Goal: Navigation & Orientation: Find specific page/section

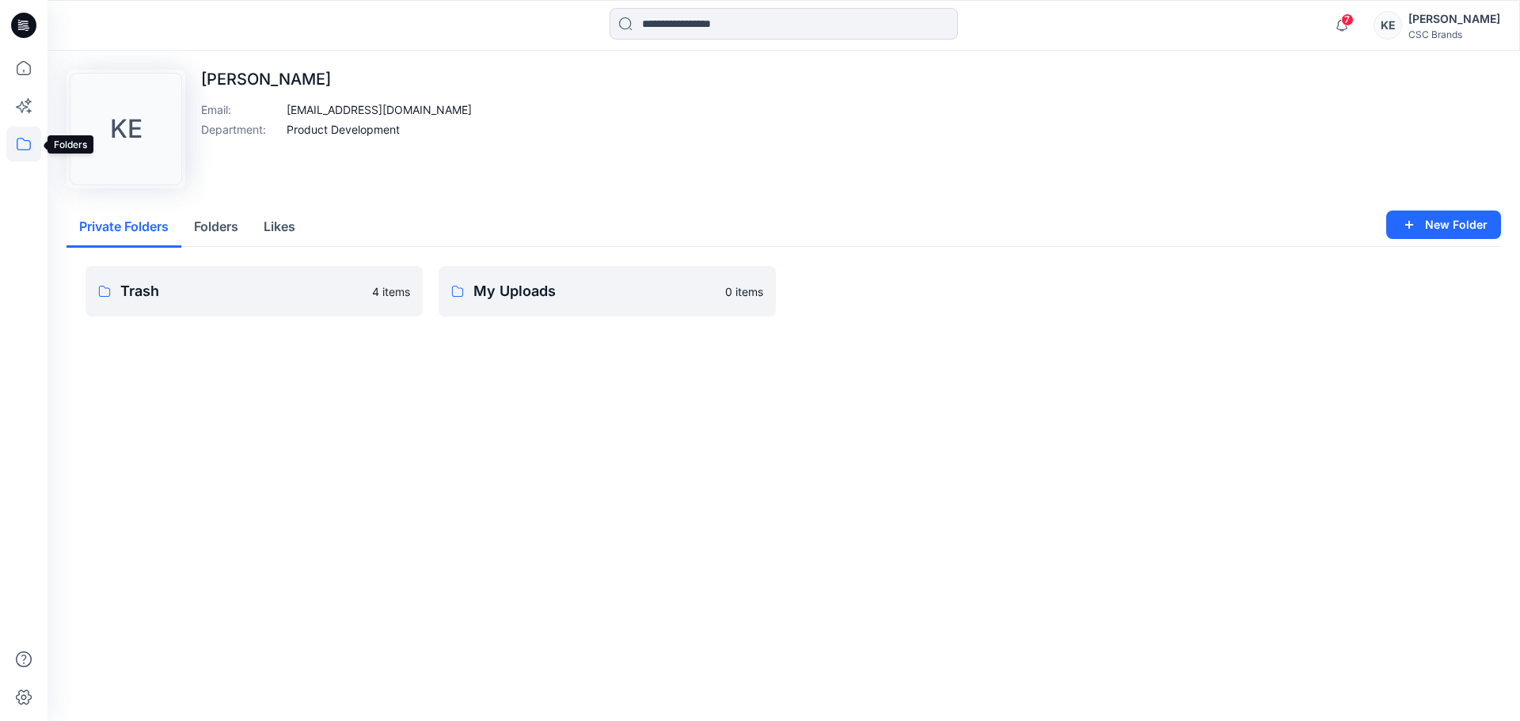
click at [19, 142] on icon at bounding box center [23, 144] width 35 height 35
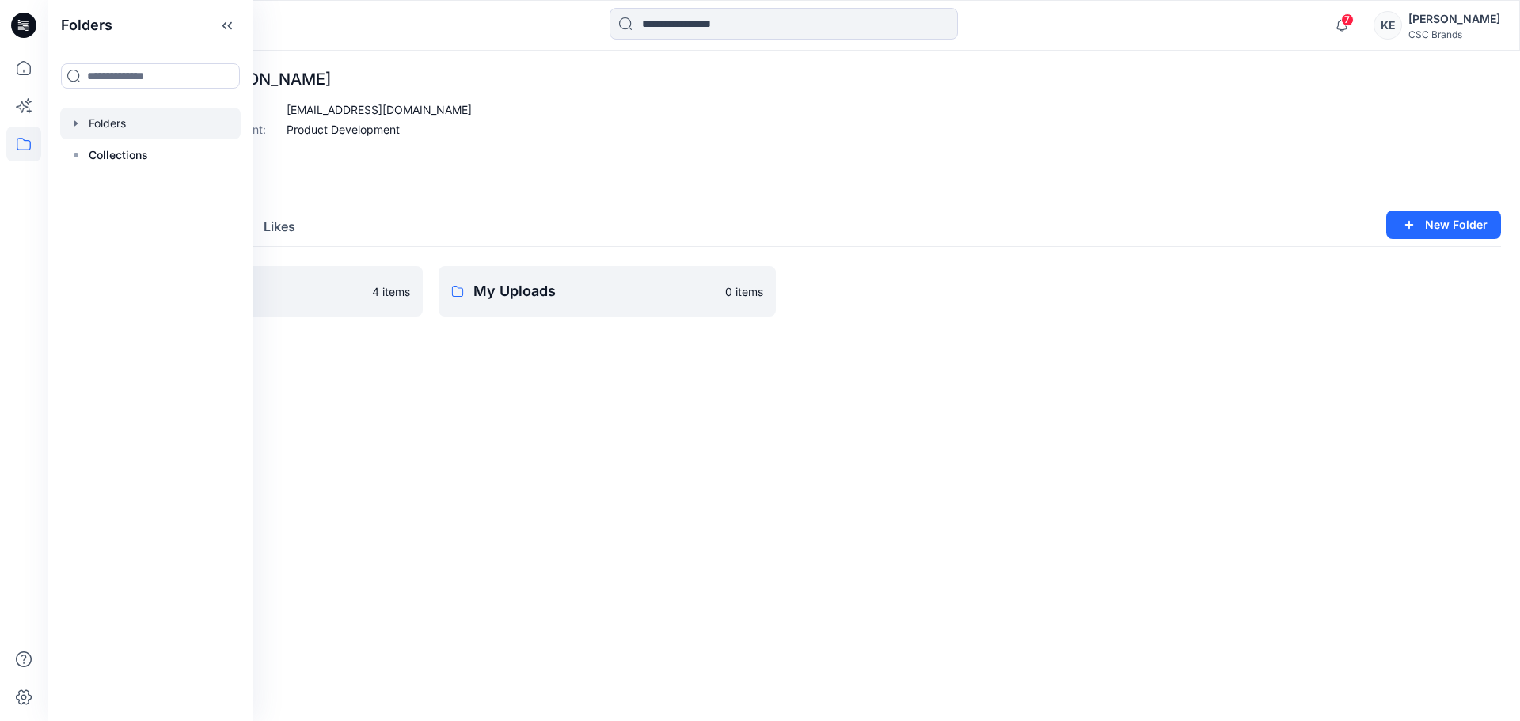
click at [102, 122] on div at bounding box center [150, 124] width 180 height 32
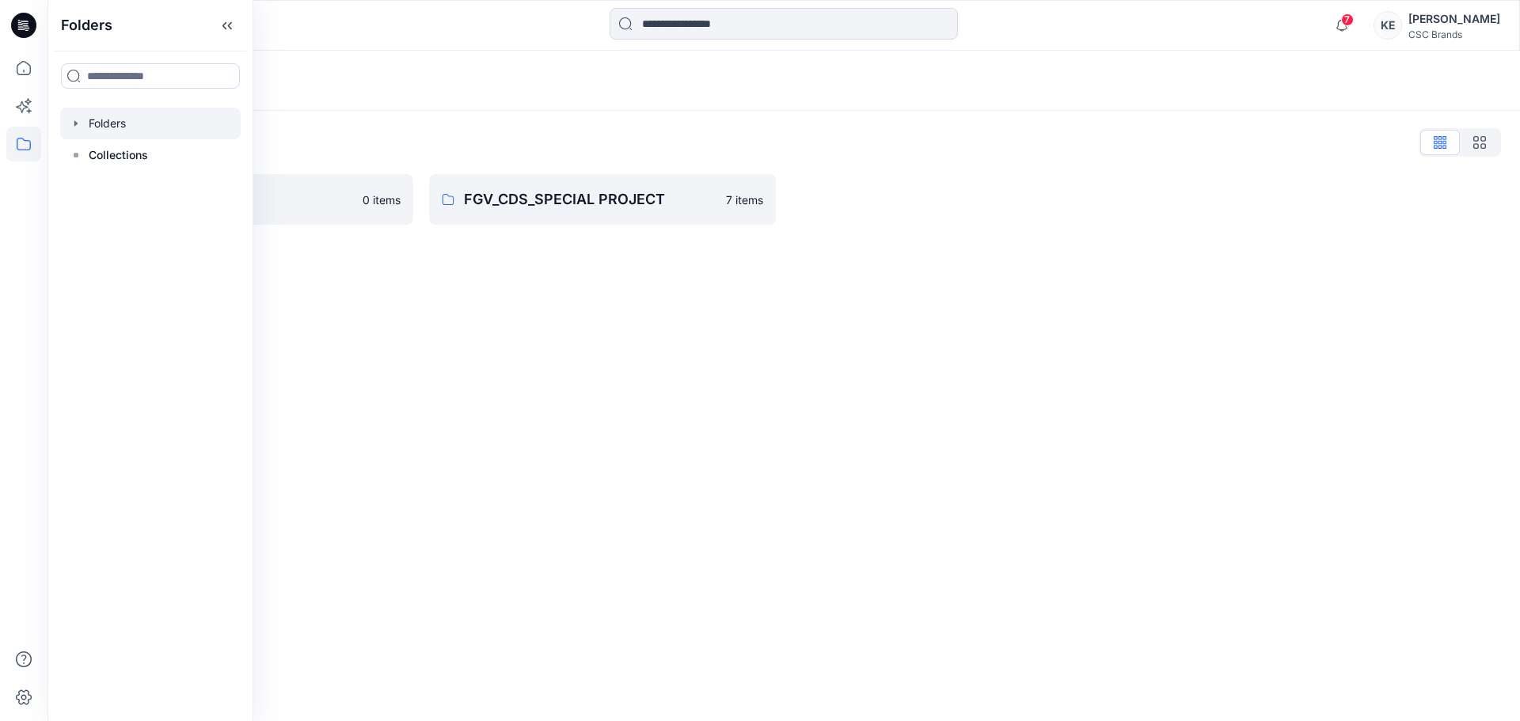
click at [561, 129] on div "Folders List FGV_CDS 0 items FGV_CDS_SPECIAL PROJECT 7 items" at bounding box center [783, 177] width 1472 height 133
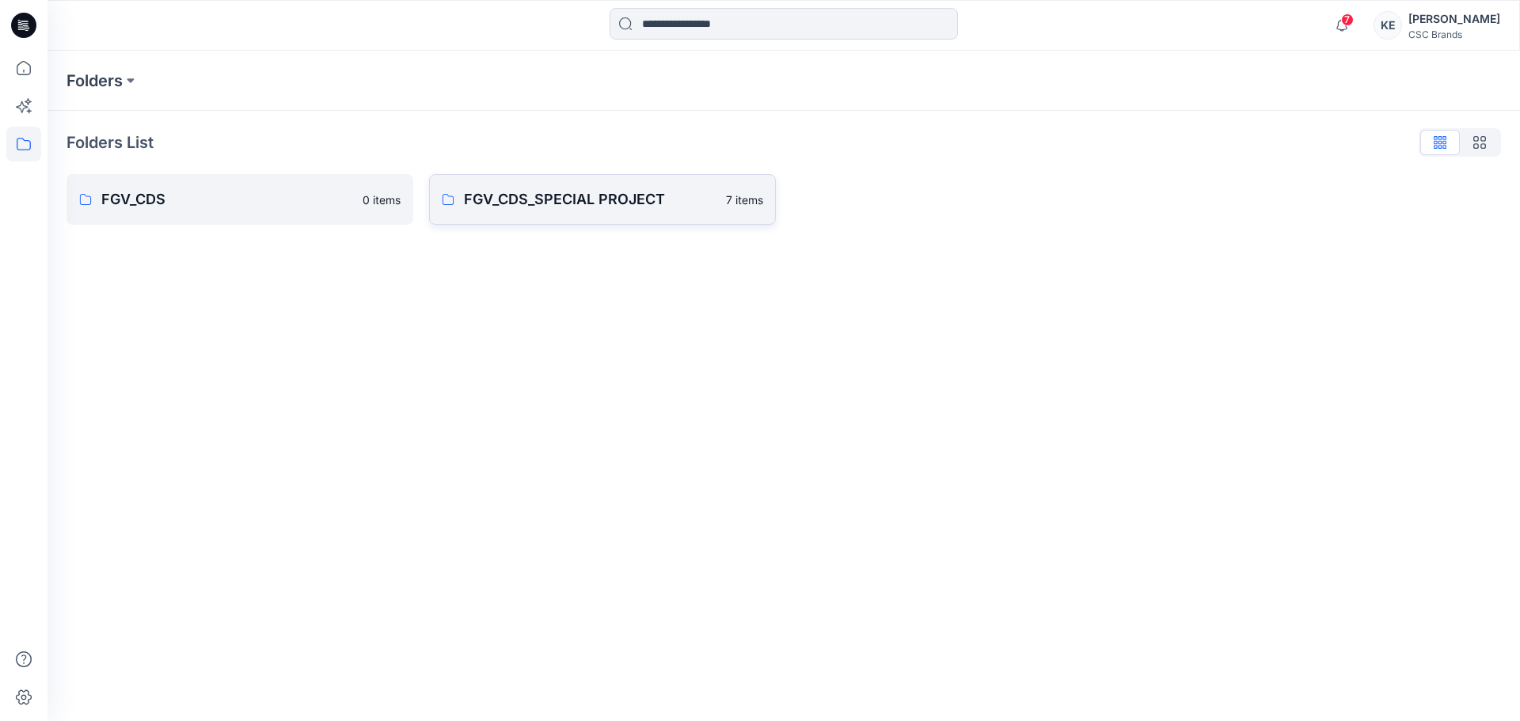
click at [580, 197] on p "FGV_CDS_SPECIAL PROJECT" at bounding box center [590, 199] width 252 height 22
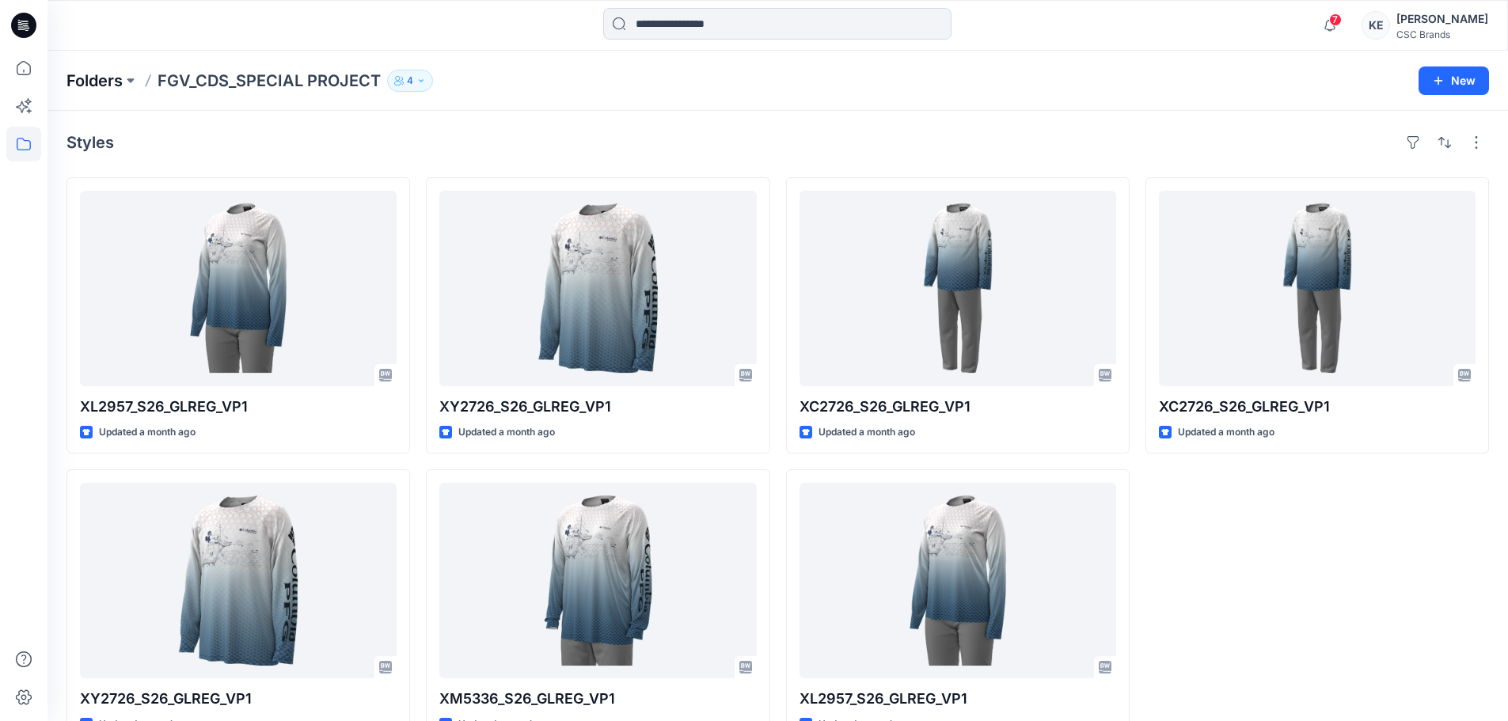
click at [116, 75] on p "Folders" at bounding box center [94, 81] width 56 height 22
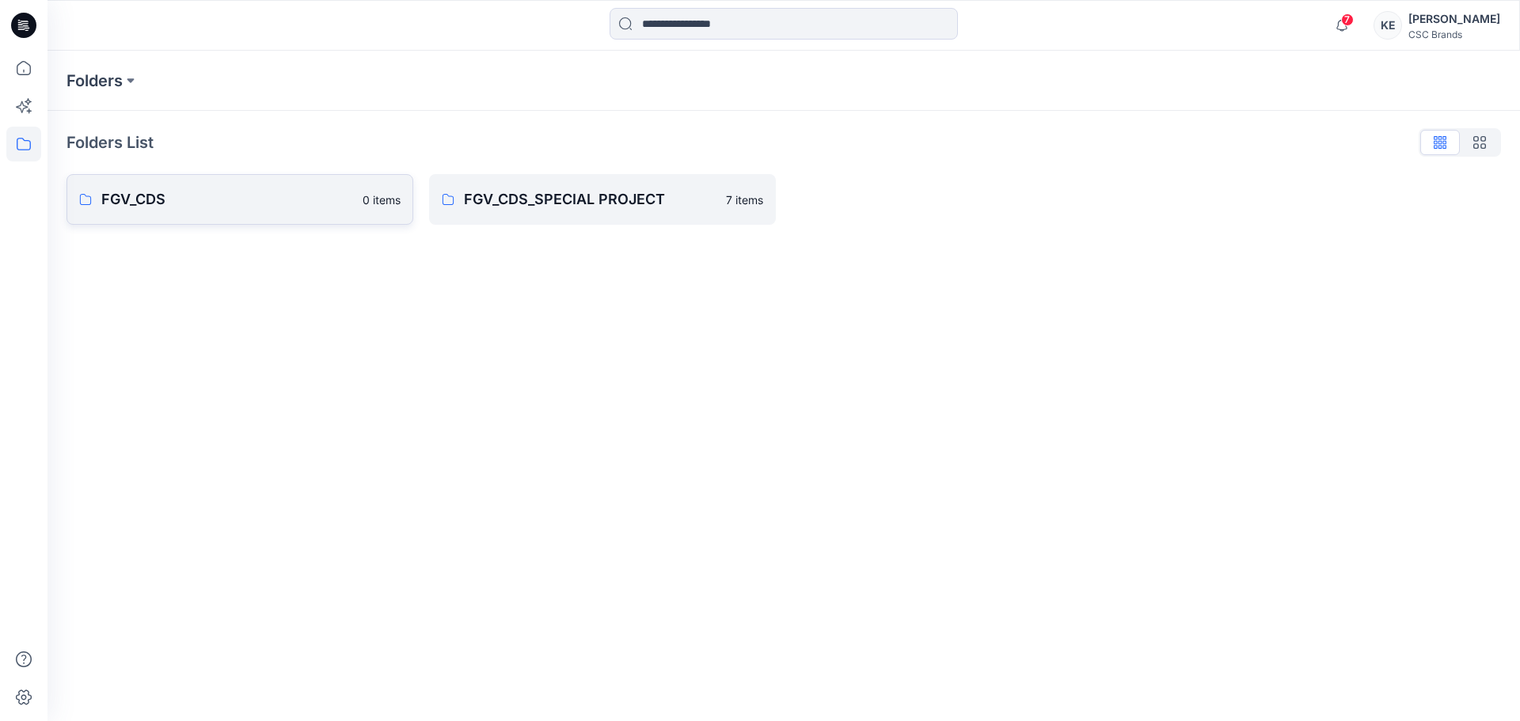
click at [182, 211] on link "FGV_CDS 0 items" at bounding box center [239, 199] width 347 height 51
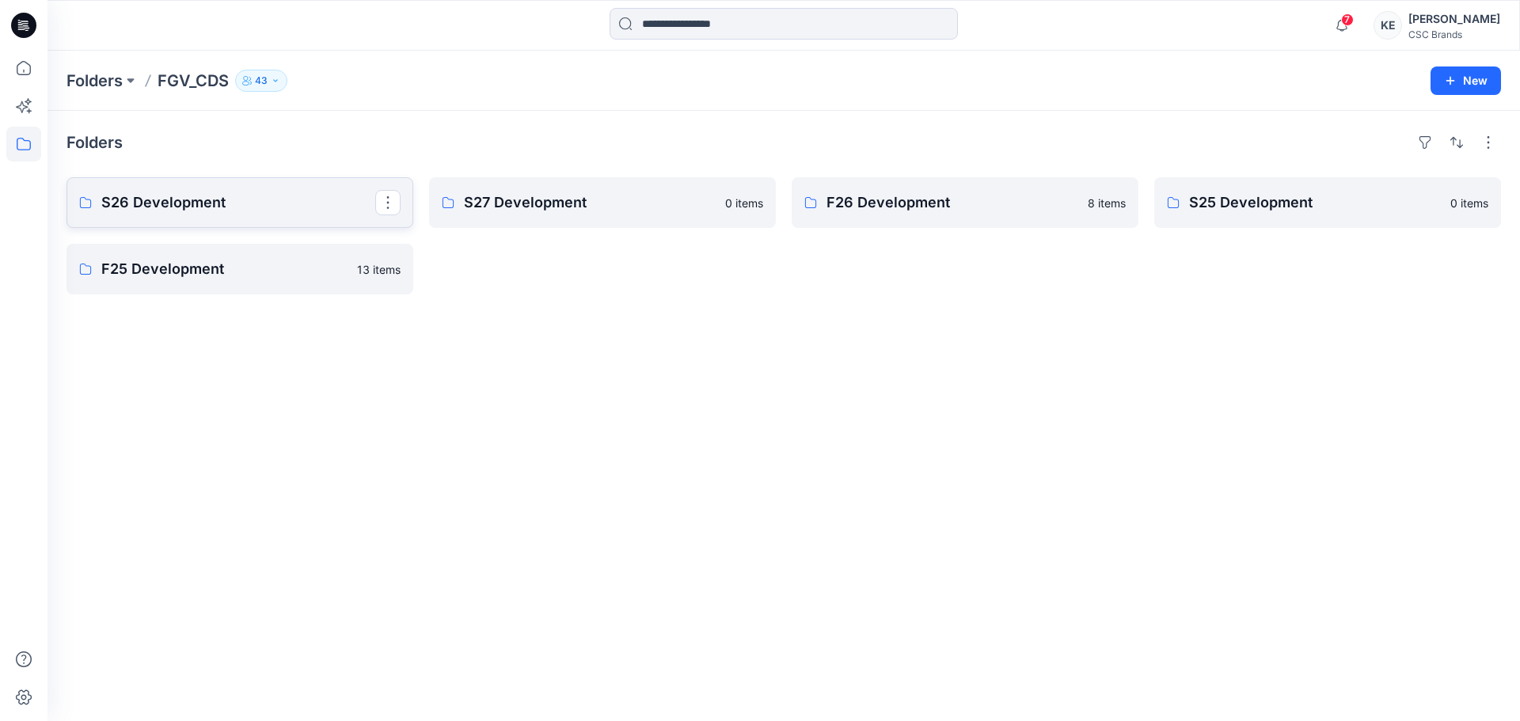
click at [252, 197] on p "S26 Development" at bounding box center [238, 203] width 274 height 22
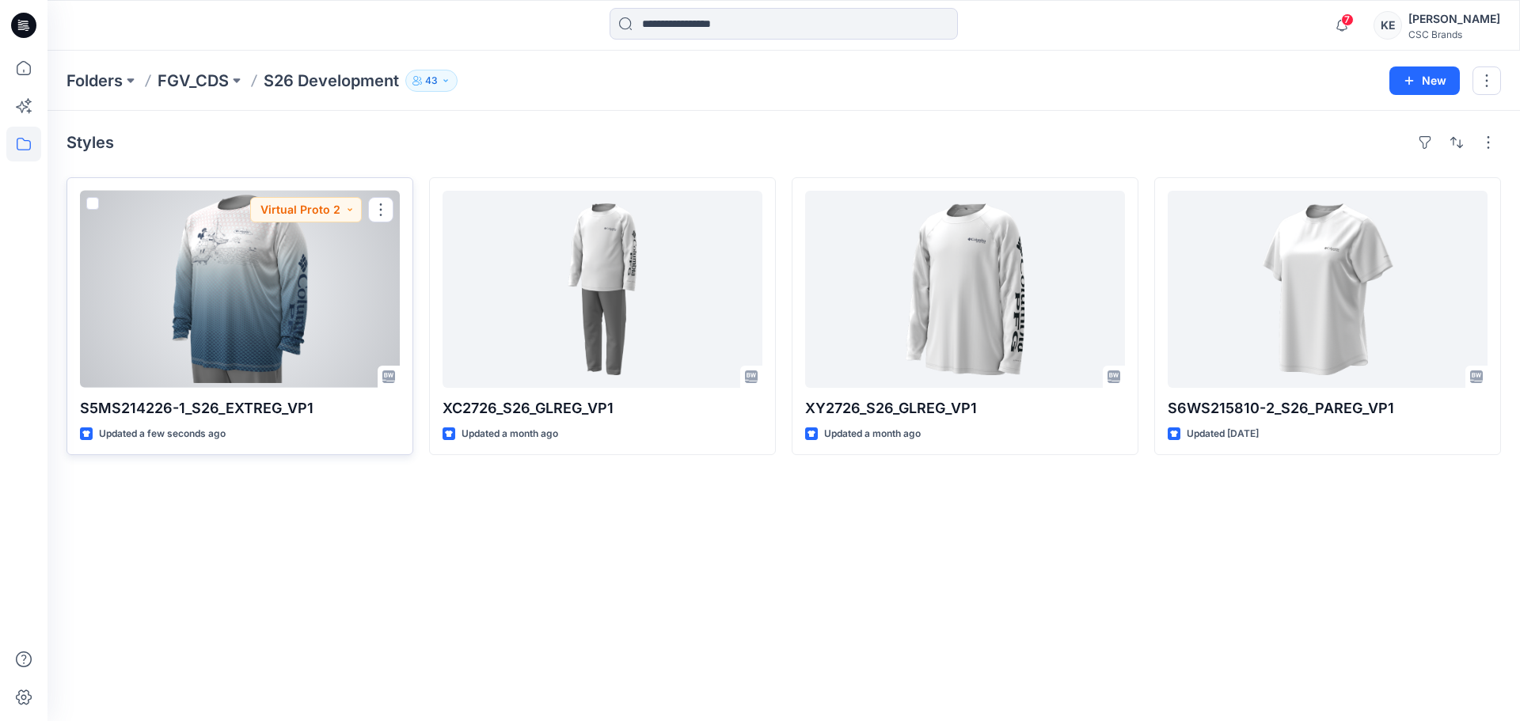
click at [203, 305] on div at bounding box center [240, 289] width 320 height 197
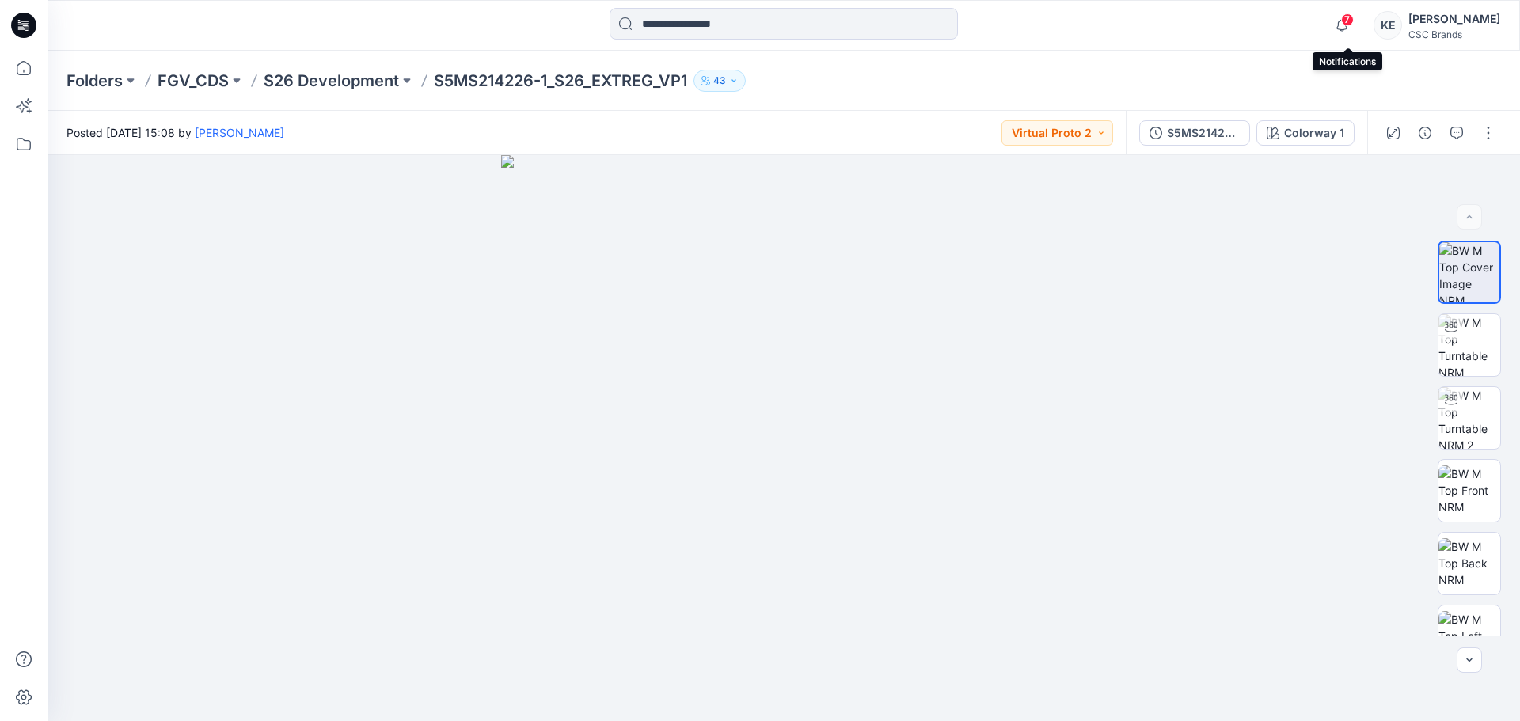
click at [1352, 21] on span "7" at bounding box center [1347, 19] width 13 height 13
